Goal: Use online tool/utility: Utilize a website feature to perform a specific function

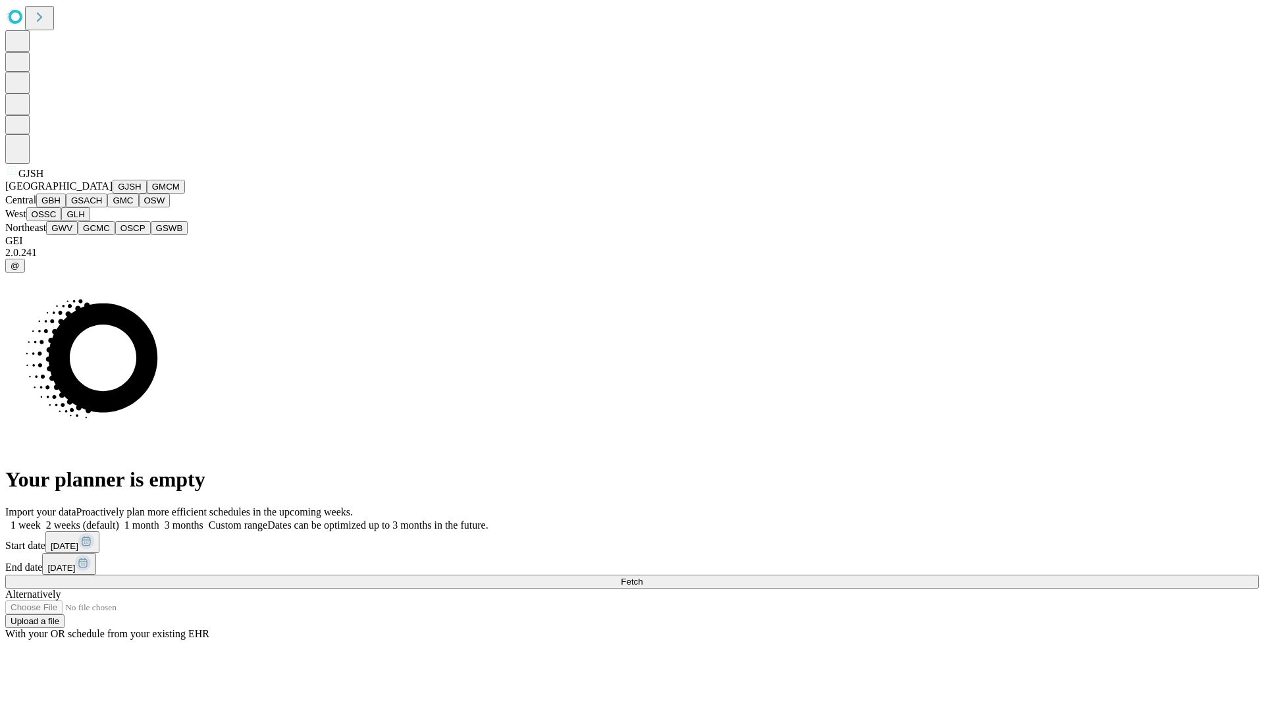
click at [113, 194] on button "GJSH" at bounding box center [130, 187] width 34 height 14
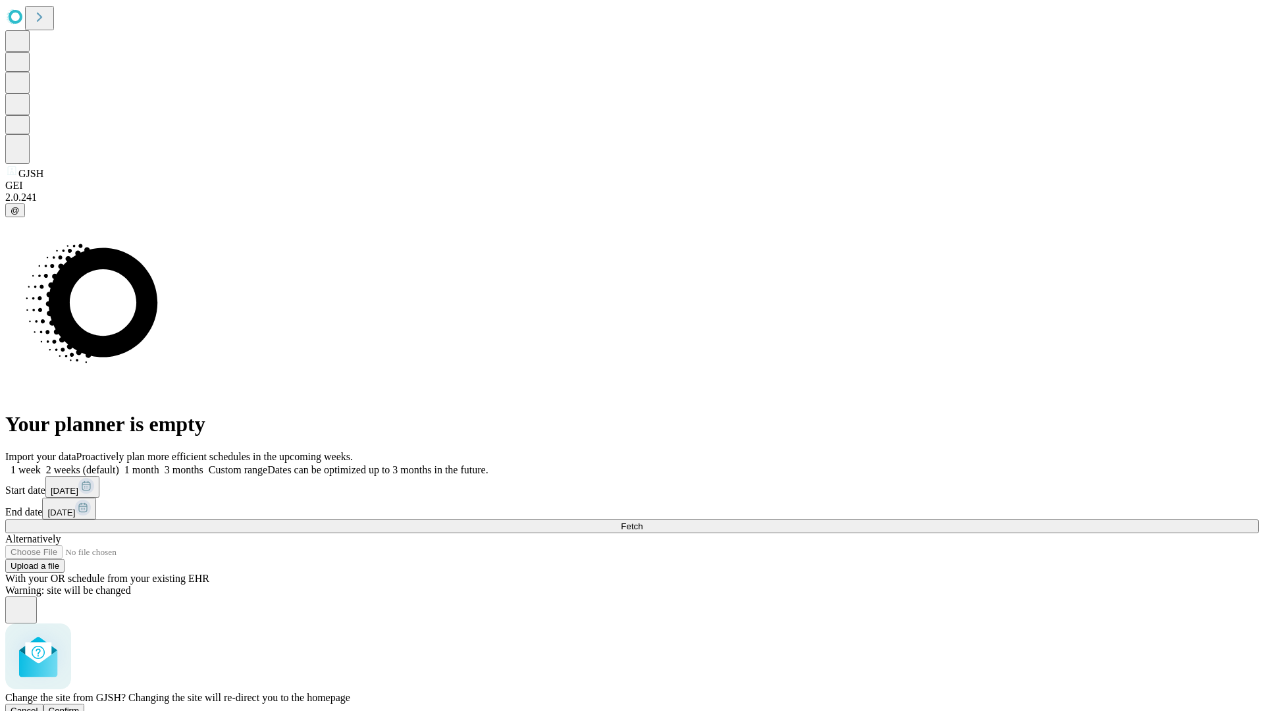
click at [80, 706] on span "Confirm" at bounding box center [64, 711] width 31 height 10
click at [41, 464] on label "1 week" at bounding box center [23, 469] width 36 height 11
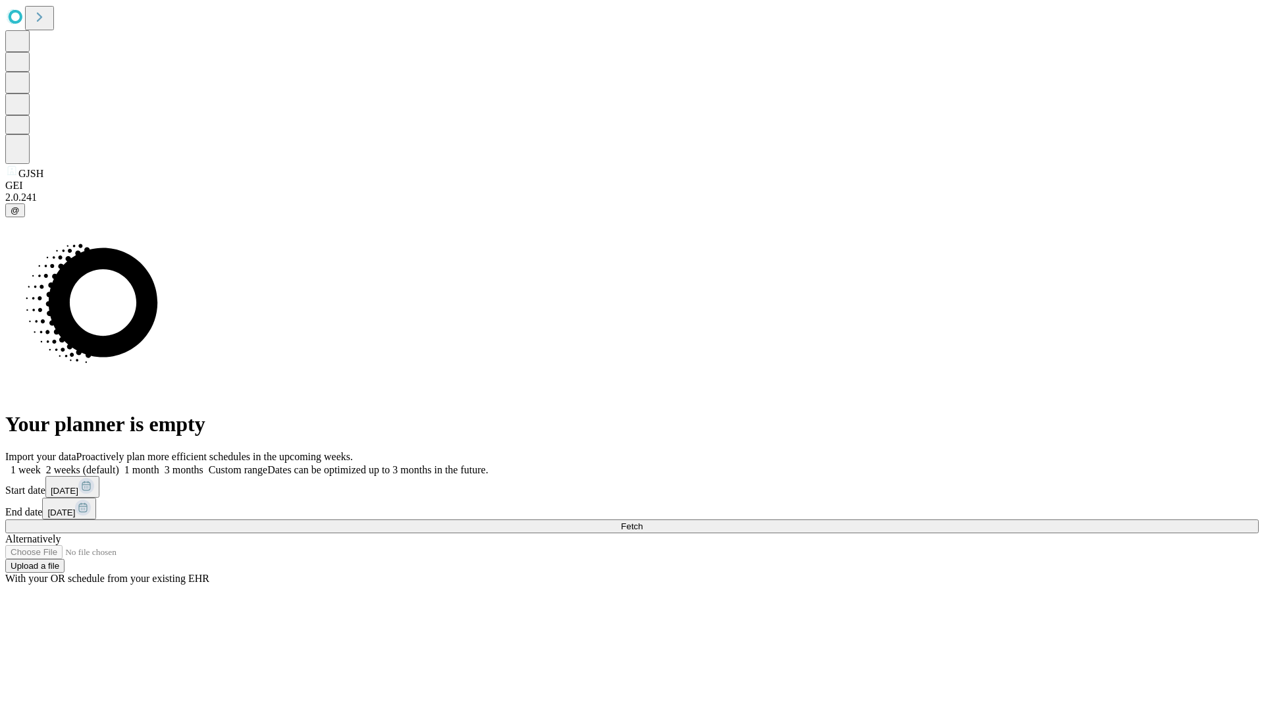
click at [643, 522] on span "Fetch" at bounding box center [632, 527] width 22 height 10
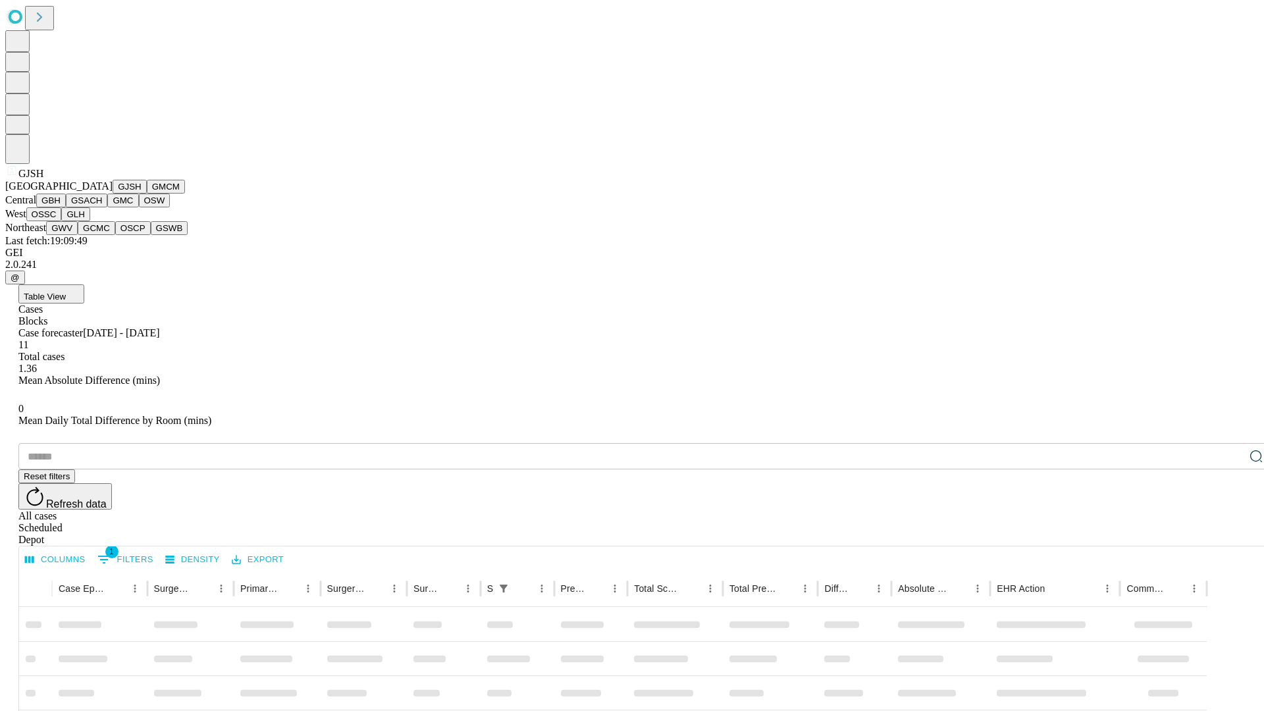
click at [147, 194] on button "GMCM" at bounding box center [166, 187] width 38 height 14
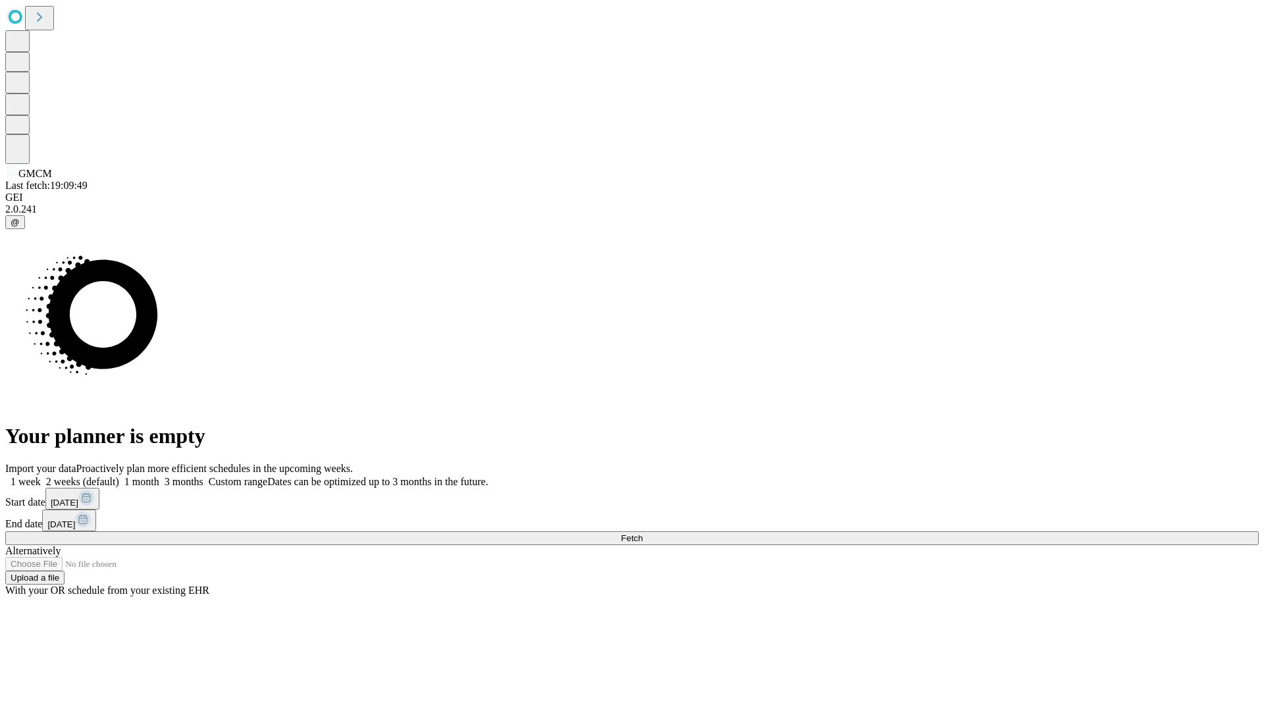
click at [41, 476] on label "1 week" at bounding box center [23, 481] width 36 height 11
click at [643, 533] on span "Fetch" at bounding box center [632, 538] width 22 height 10
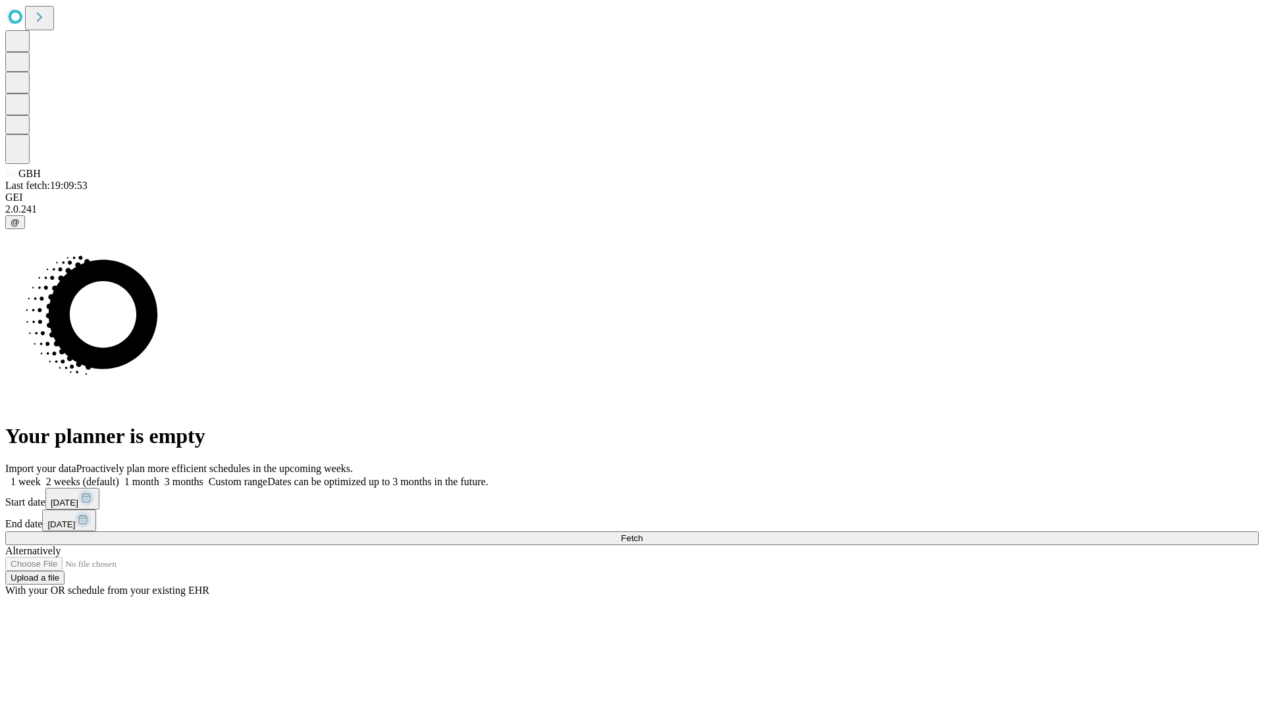
click at [41, 476] on label "1 week" at bounding box center [23, 481] width 36 height 11
click at [643, 533] on span "Fetch" at bounding box center [632, 538] width 22 height 10
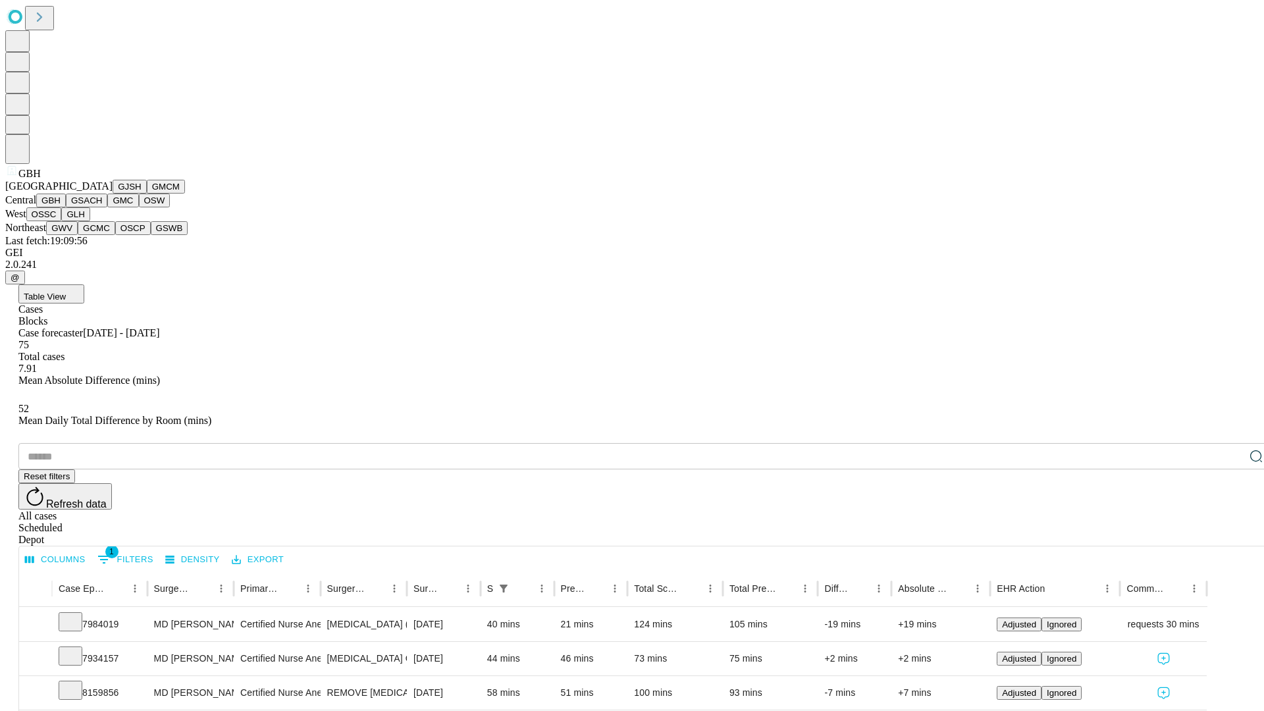
click at [102, 207] on button "GSACH" at bounding box center [86, 201] width 41 height 14
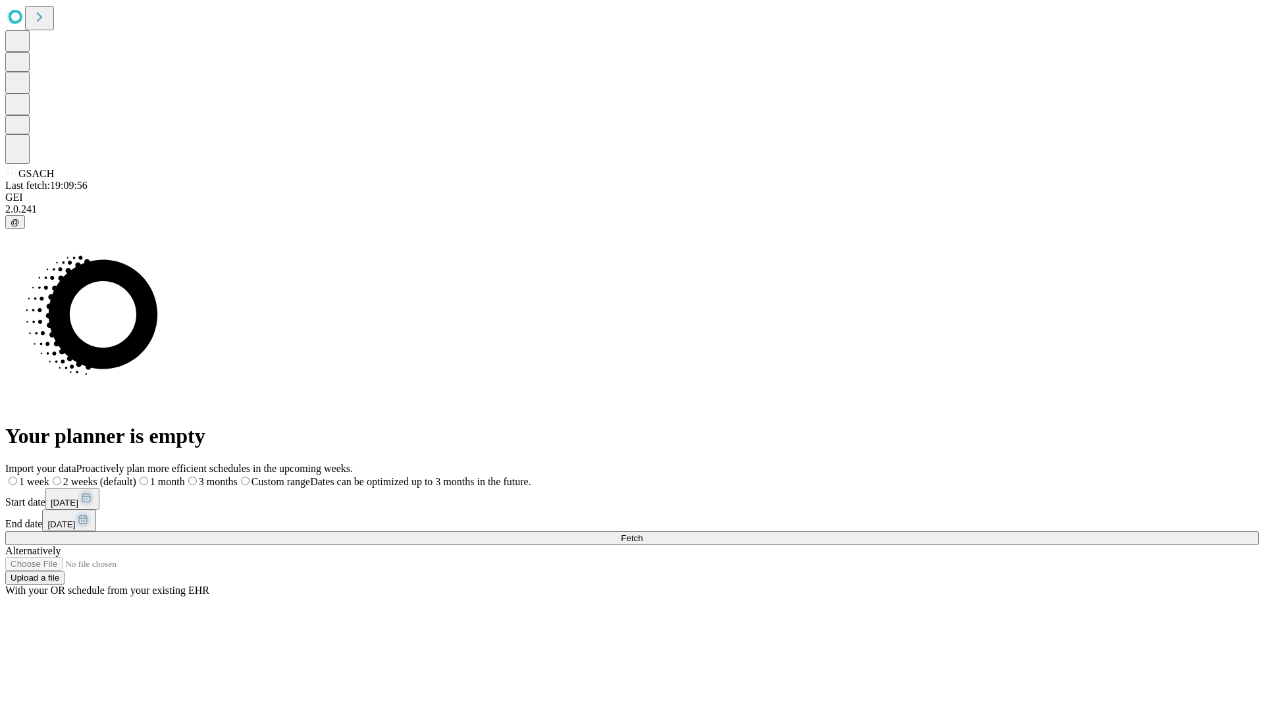
click at [49, 476] on label "1 week" at bounding box center [27, 481] width 44 height 11
click at [643, 533] on span "Fetch" at bounding box center [632, 538] width 22 height 10
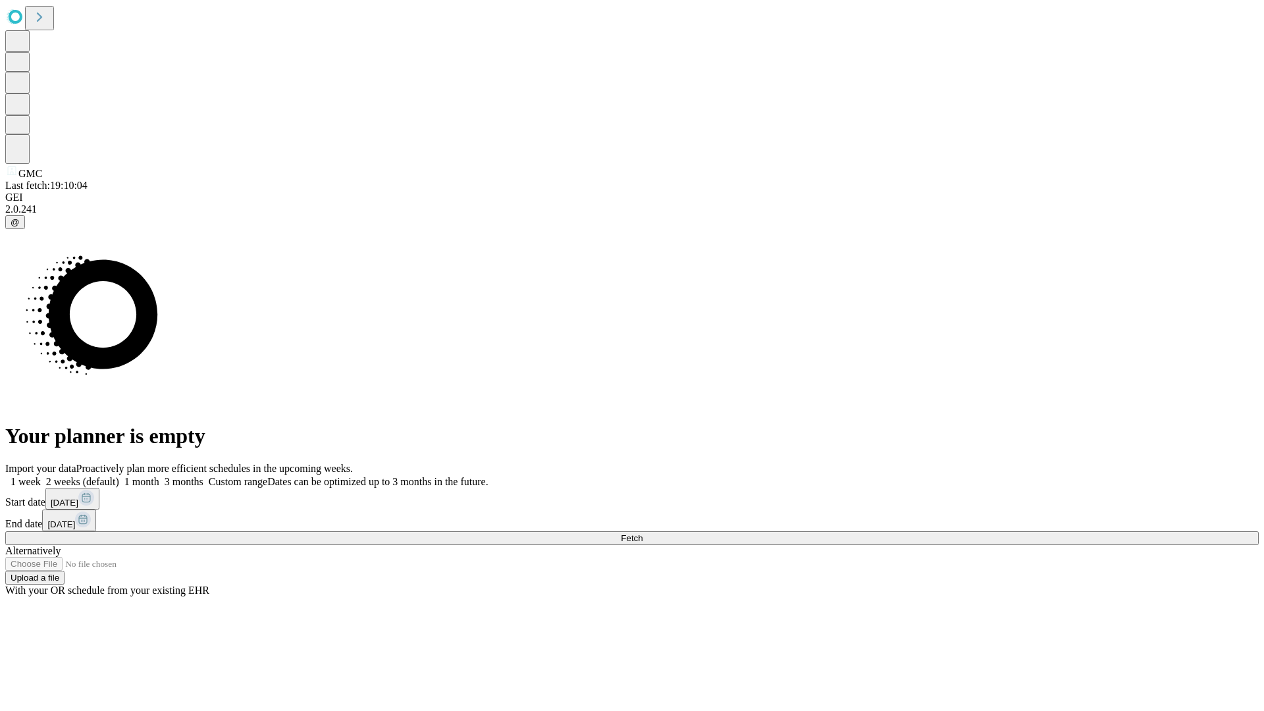
click at [41, 476] on label "1 week" at bounding box center [23, 481] width 36 height 11
click at [643, 533] on span "Fetch" at bounding box center [632, 538] width 22 height 10
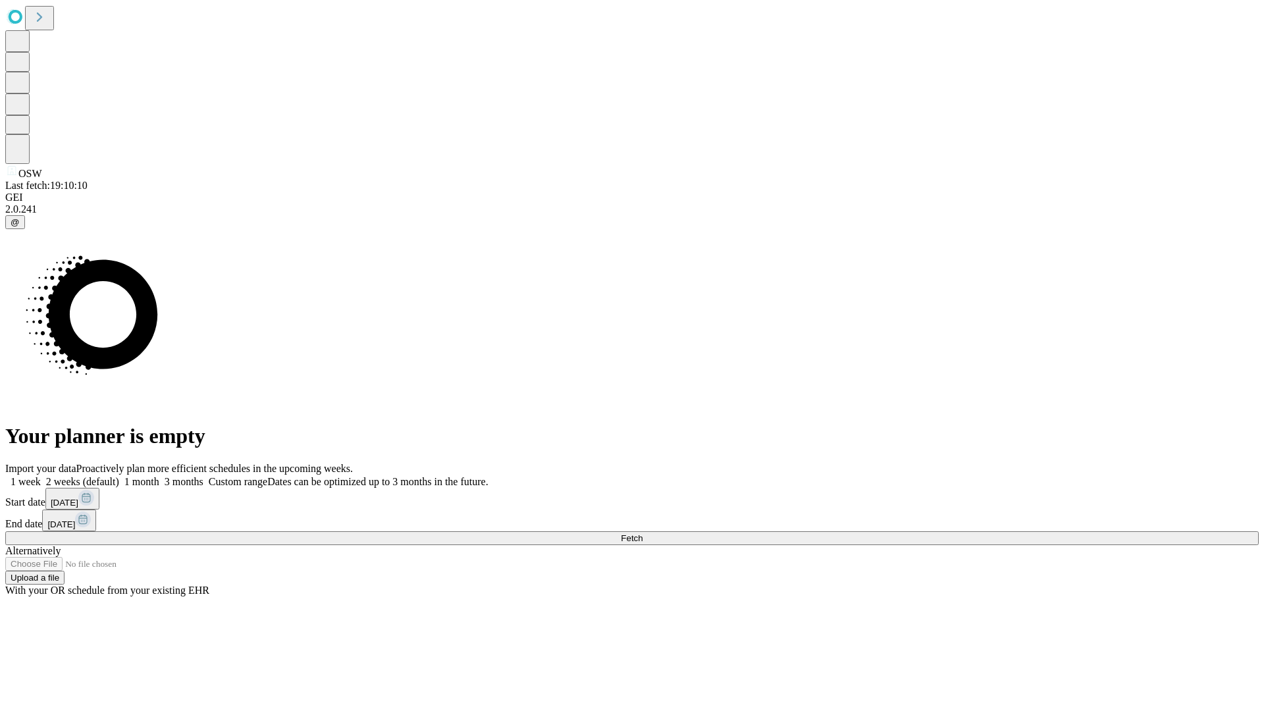
click at [41, 476] on label "1 week" at bounding box center [23, 481] width 36 height 11
click at [643, 533] on span "Fetch" at bounding box center [632, 538] width 22 height 10
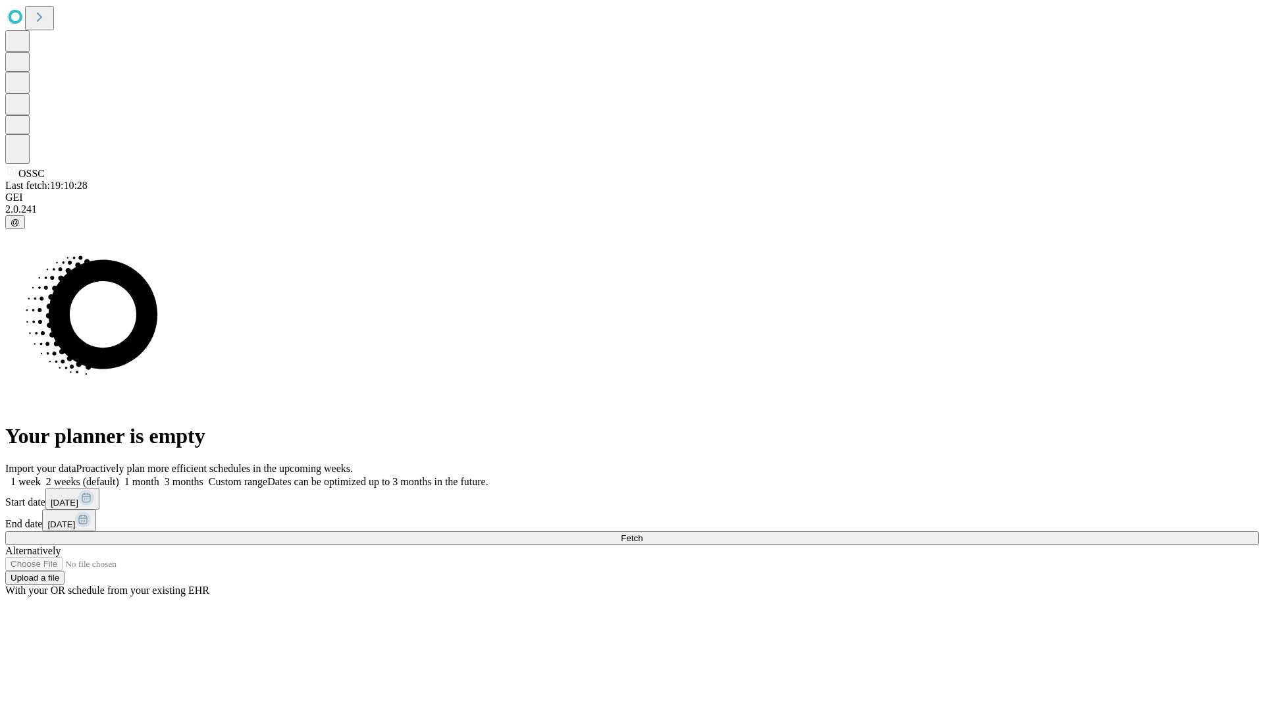
click at [41, 476] on label "1 week" at bounding box center [23, 481] width 36 height 11
click at [643, 533] on span "Fetch" at bounding box center [632, 538] width 22 height 10
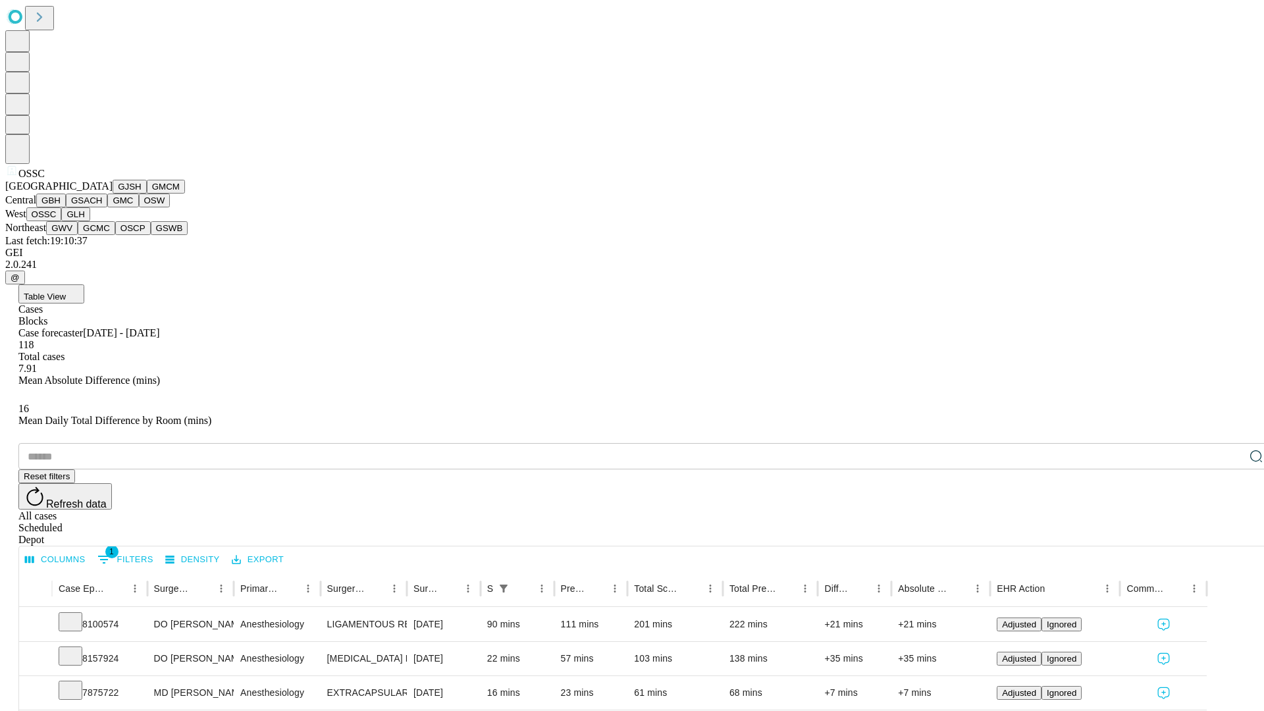
click at [90, 221] on button "GLH" at bounding box center [75, 214] width 28 height 14
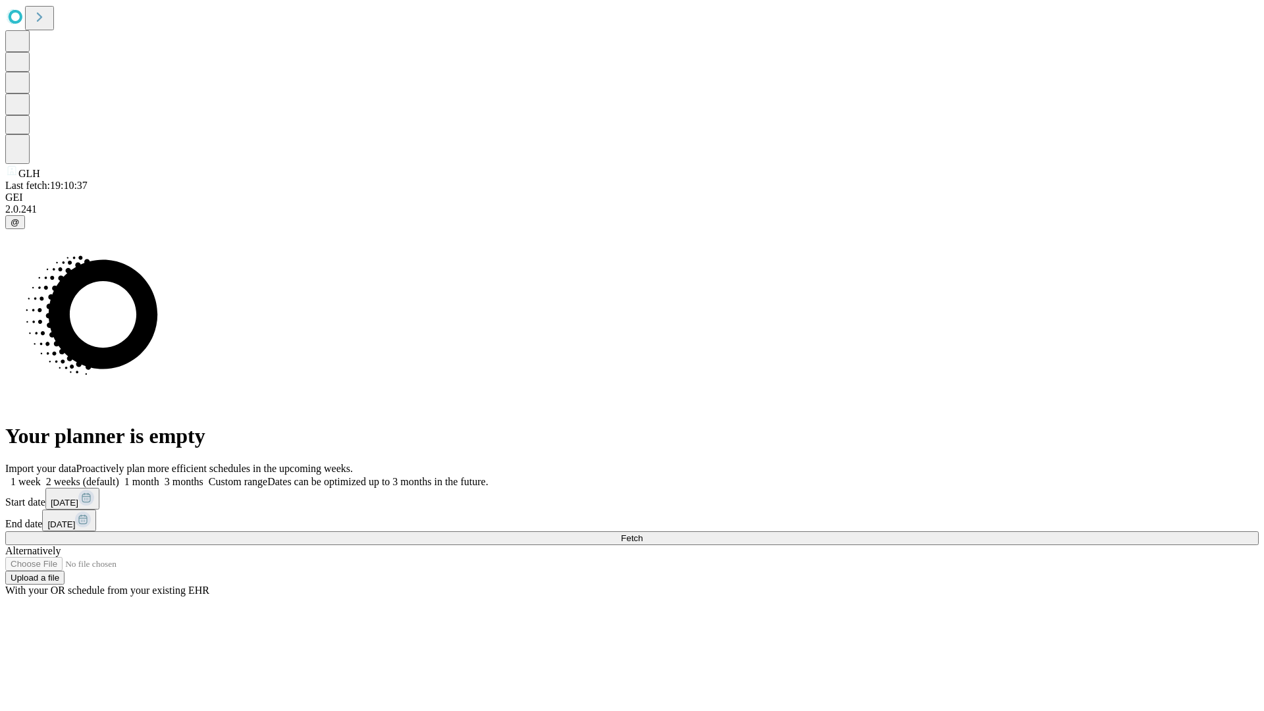
click at [41, 476] on label "1 week" at bounding box center [23, 481] width 36 height 11
click at [643, 533] on span "Fetch" at bounding box center [632, 538] width 22 height 10
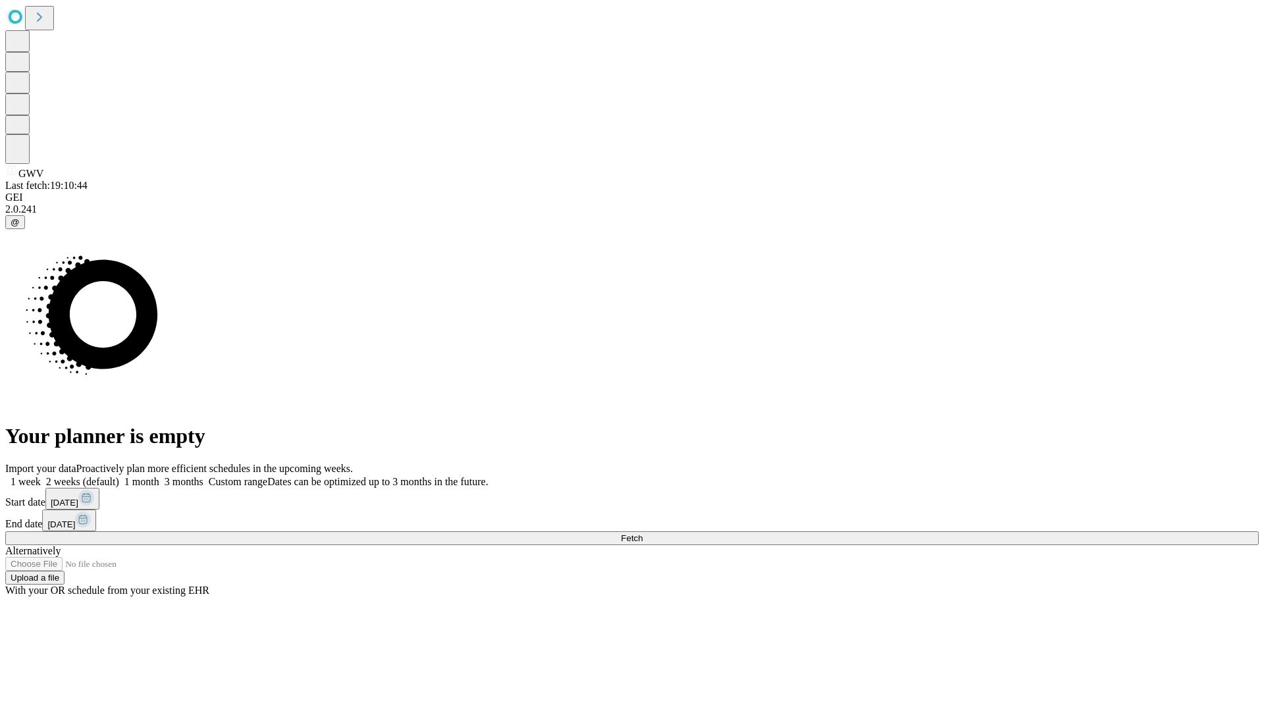
click at [41, 476] on label "1 week" at bounding box center [23, 481] width 36 height 11
click at [643, 533] on span "Fetch" at bounding box center [632, 538] width 22 height 10
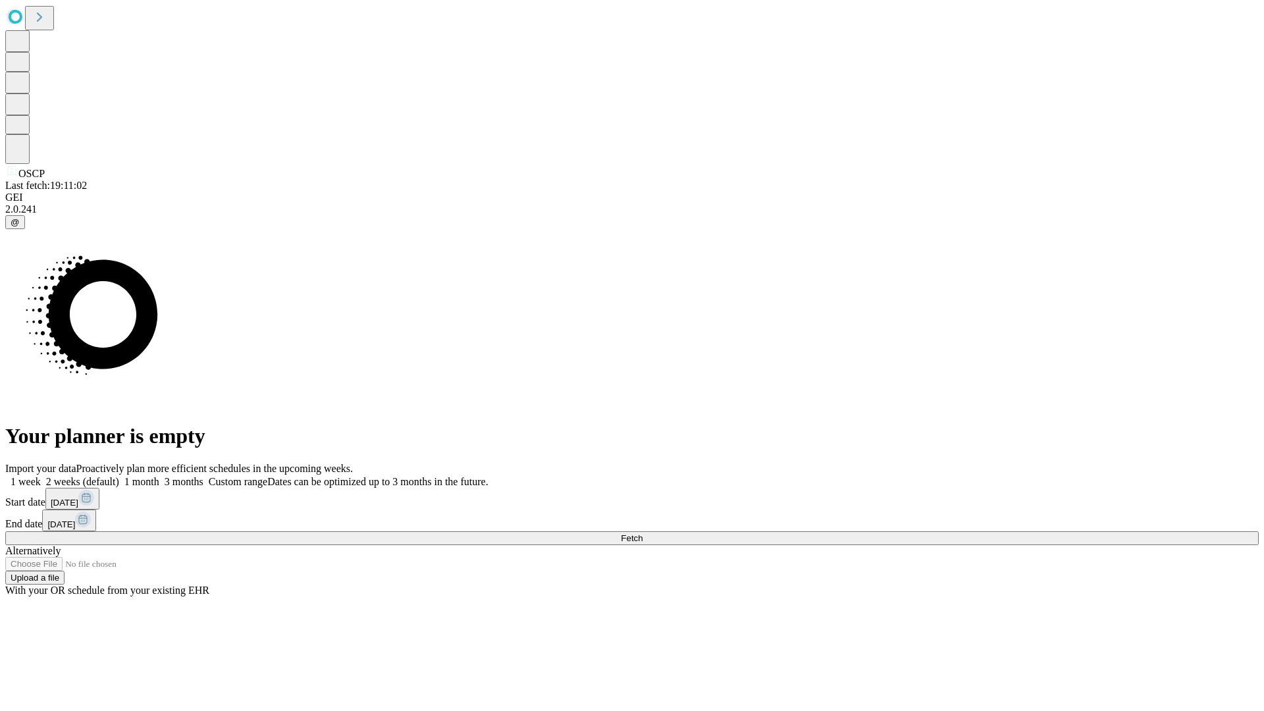
click at [41, 476] on label "1 week" at bounding box center [23, 481] width 36 height 11
click at [643, 533] on span "Fetch" at bounding box center [632, 538] width 22 height 10
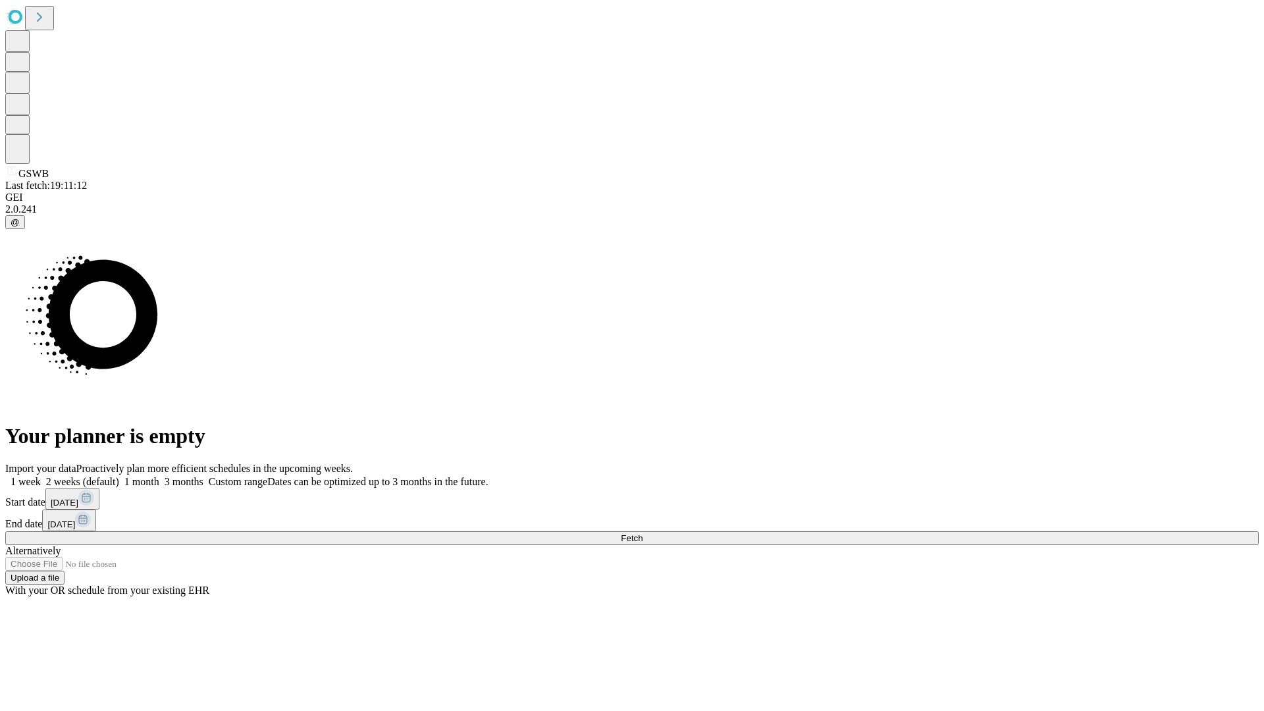
click at [41, 476] on label "1 week" at bounding box center [23, 481] width 36 height 11
click at [643, 533] on span "Fetch" at bounding box center [632, 538] width 22 height 10
